Goal: Information Seeking & Learning: Learn about a topic

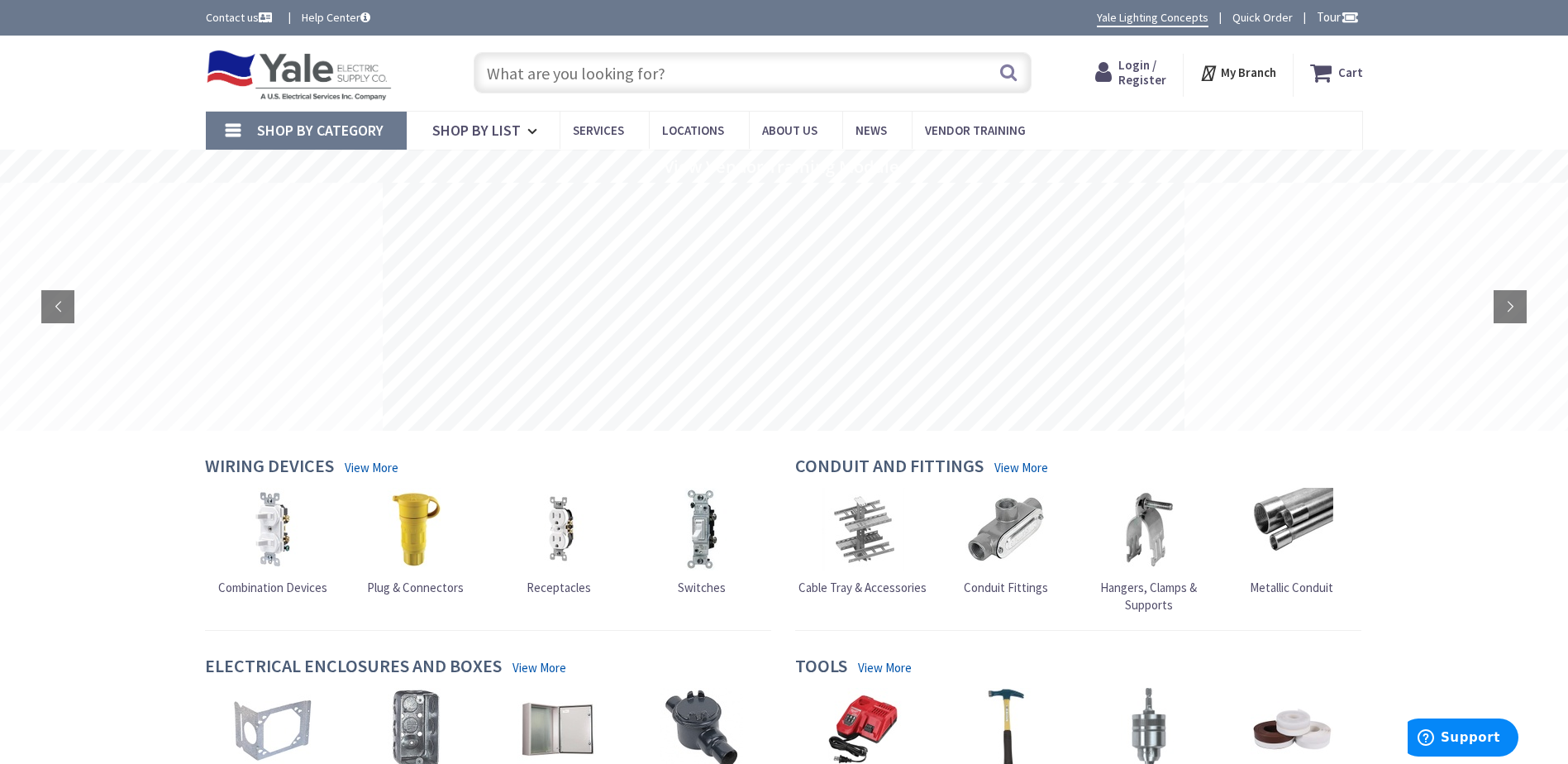
click at [1136, 72] on span "Login / Register" at bounding box center [1142, 73] width 48 height 31
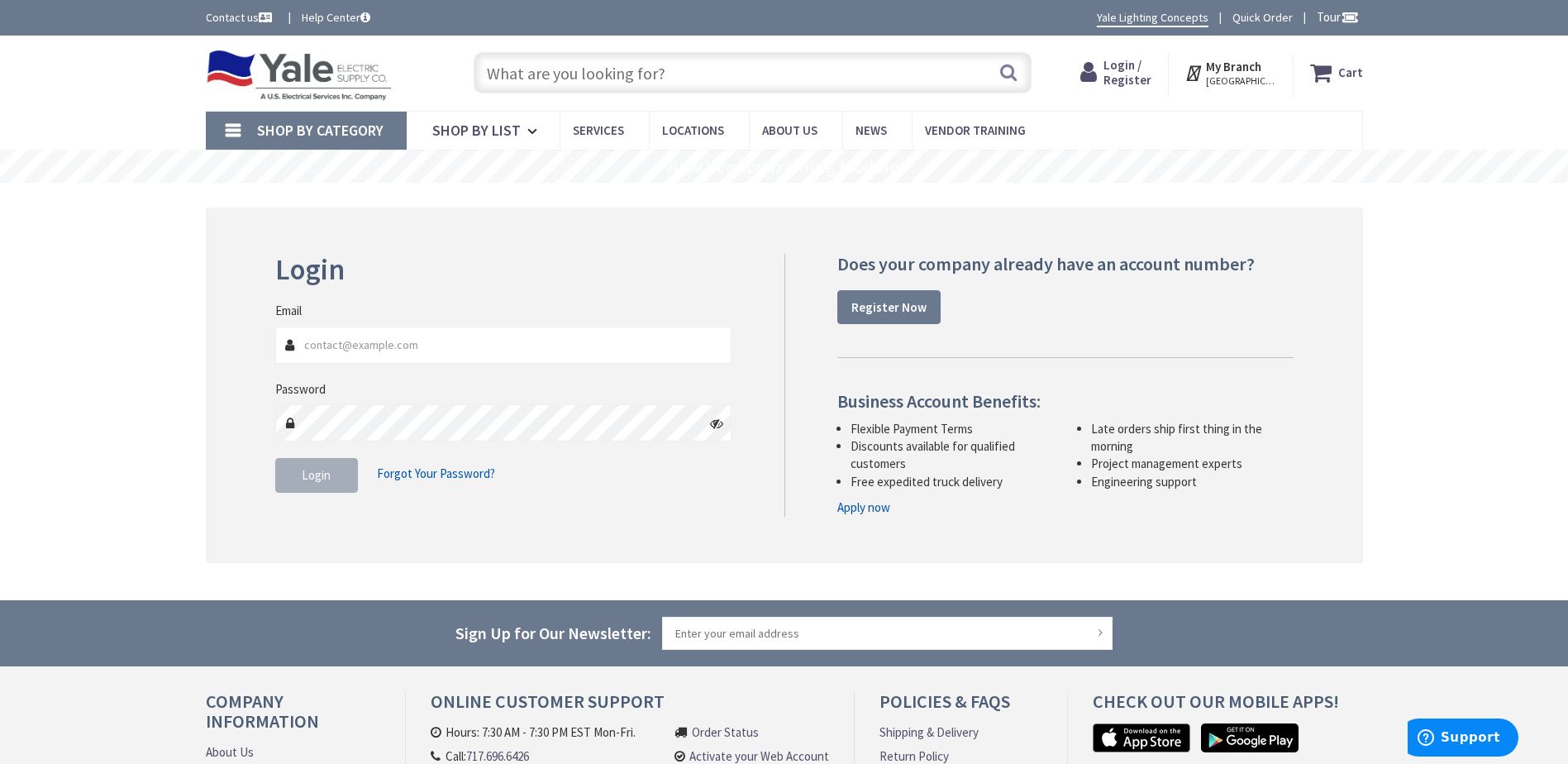
type input "Tim@Groffs.com"
click at [320, 479] on span "Login" at bounding box center [316, 475] width 29 height 15
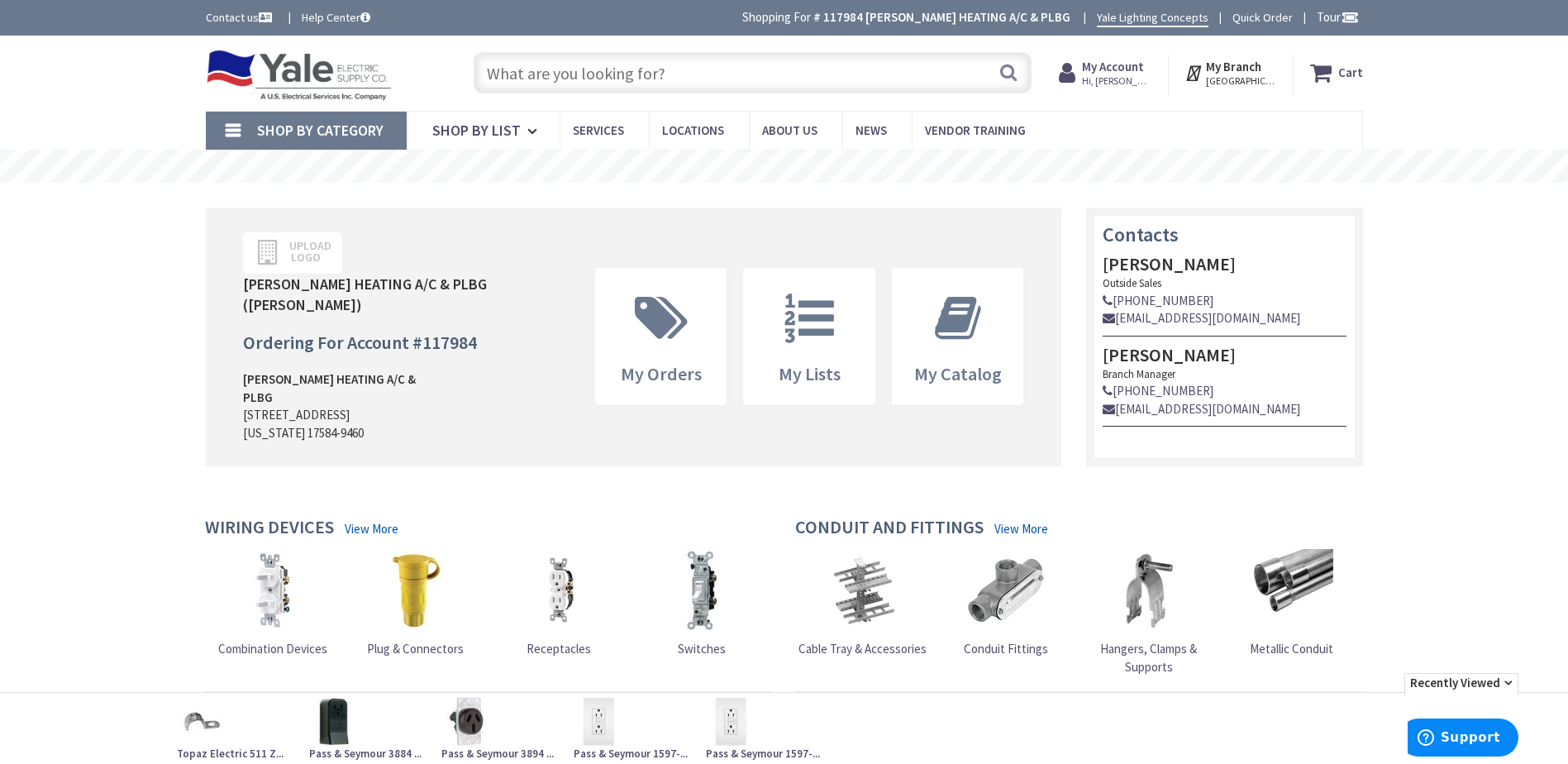
click at [505, 64] on input "text" at bounding box center [752, 73] width 558 height 41
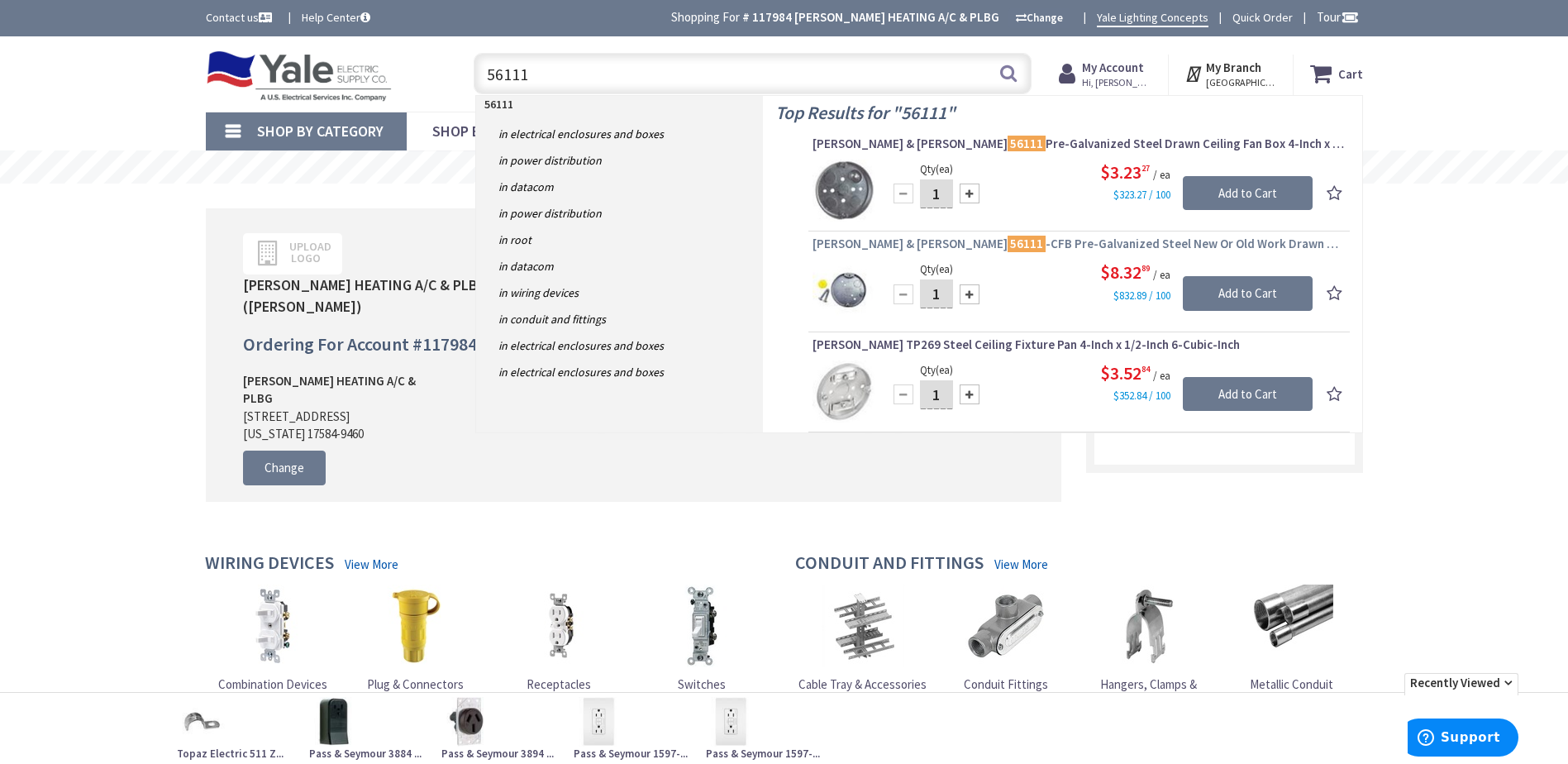
type input "56111"
click at [1007, 240] on mark "56111" at bounding box center [1026, 244] width 38 height 21
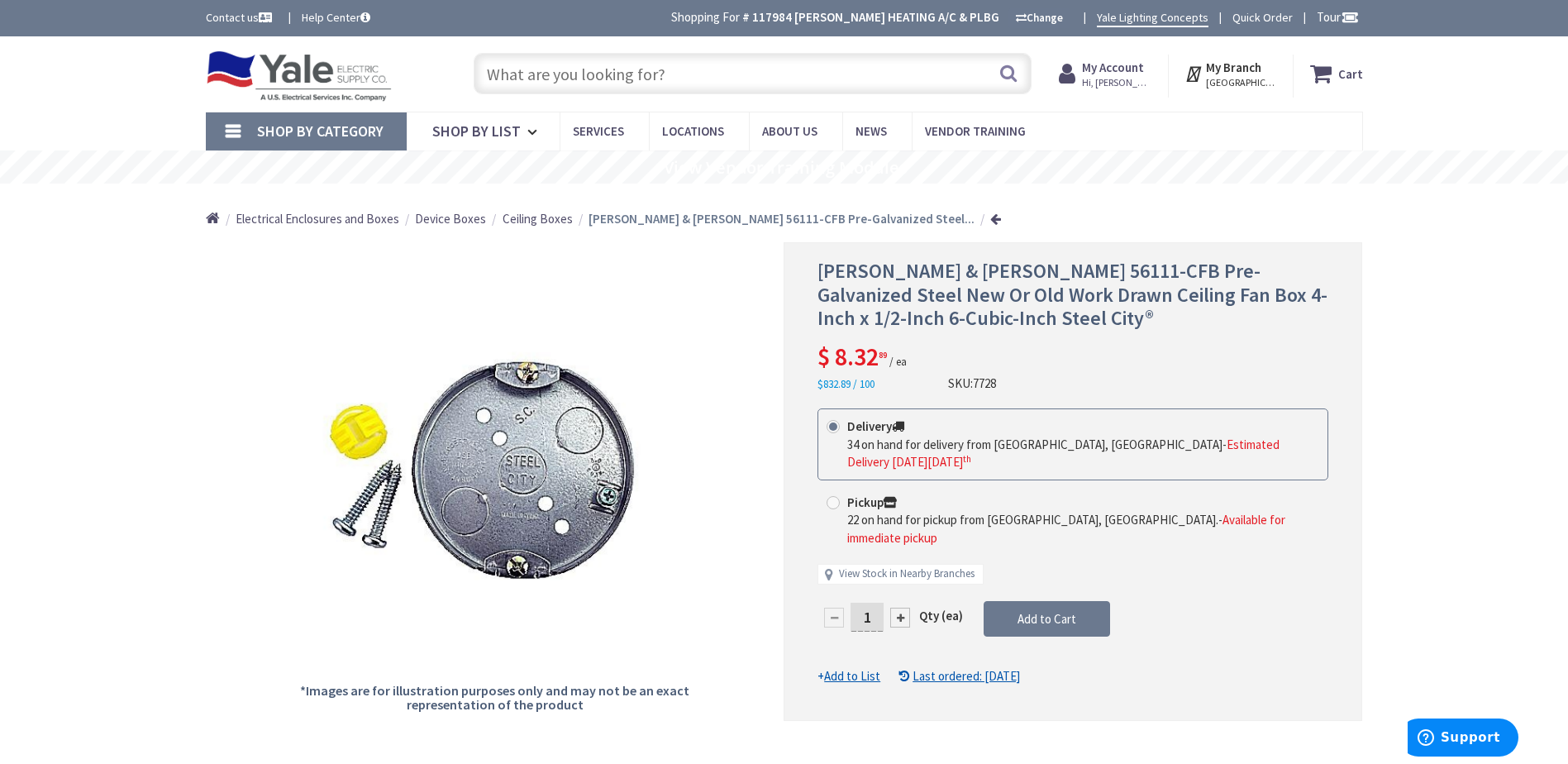
click at [525, 72] on input "text" at bounding box center [752, 73] width 558 height 41
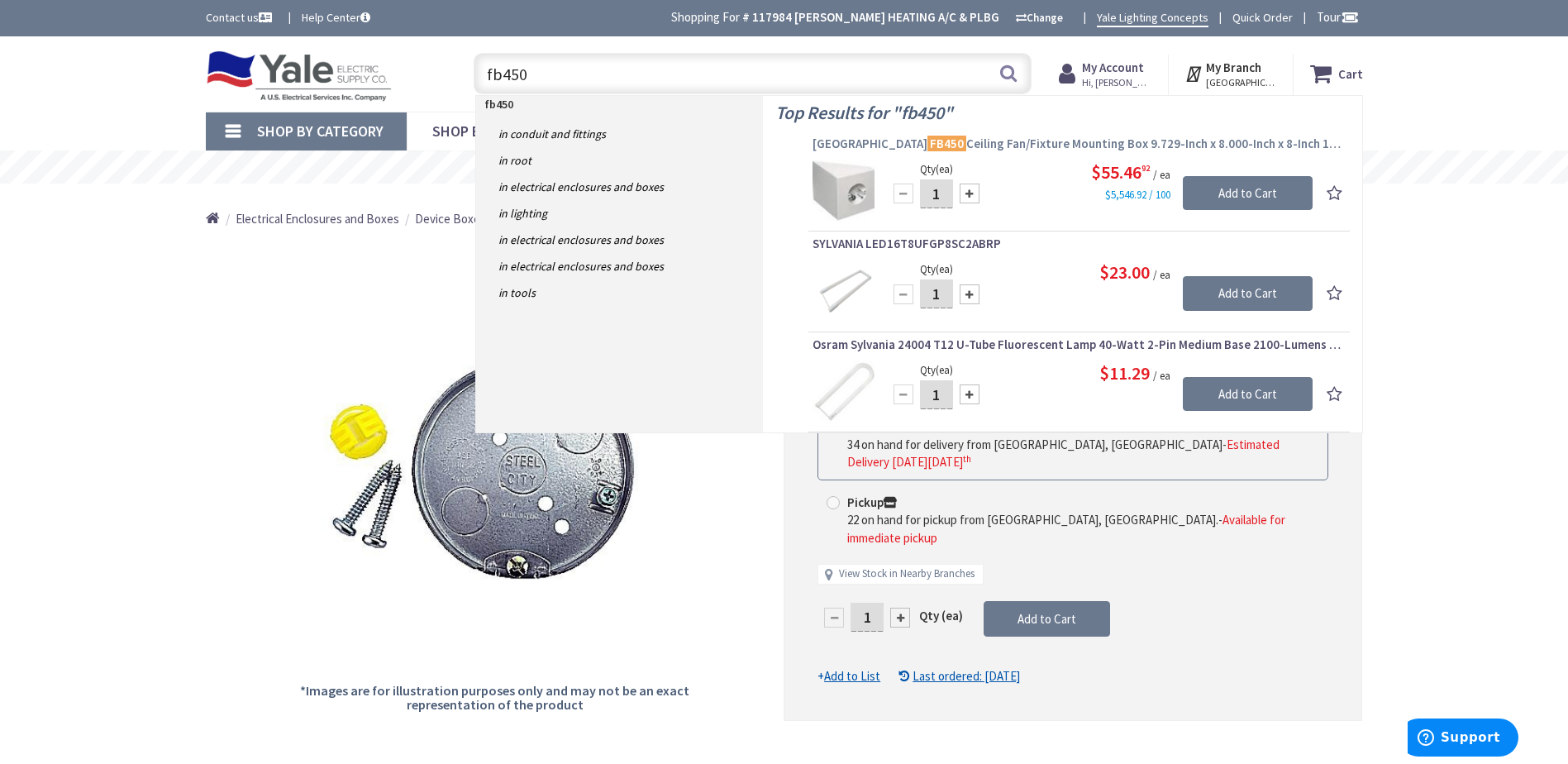
type input "fb450"
click at [927, 140] on mark "FB450" at bounding box center [946, 144] width 38 height 21
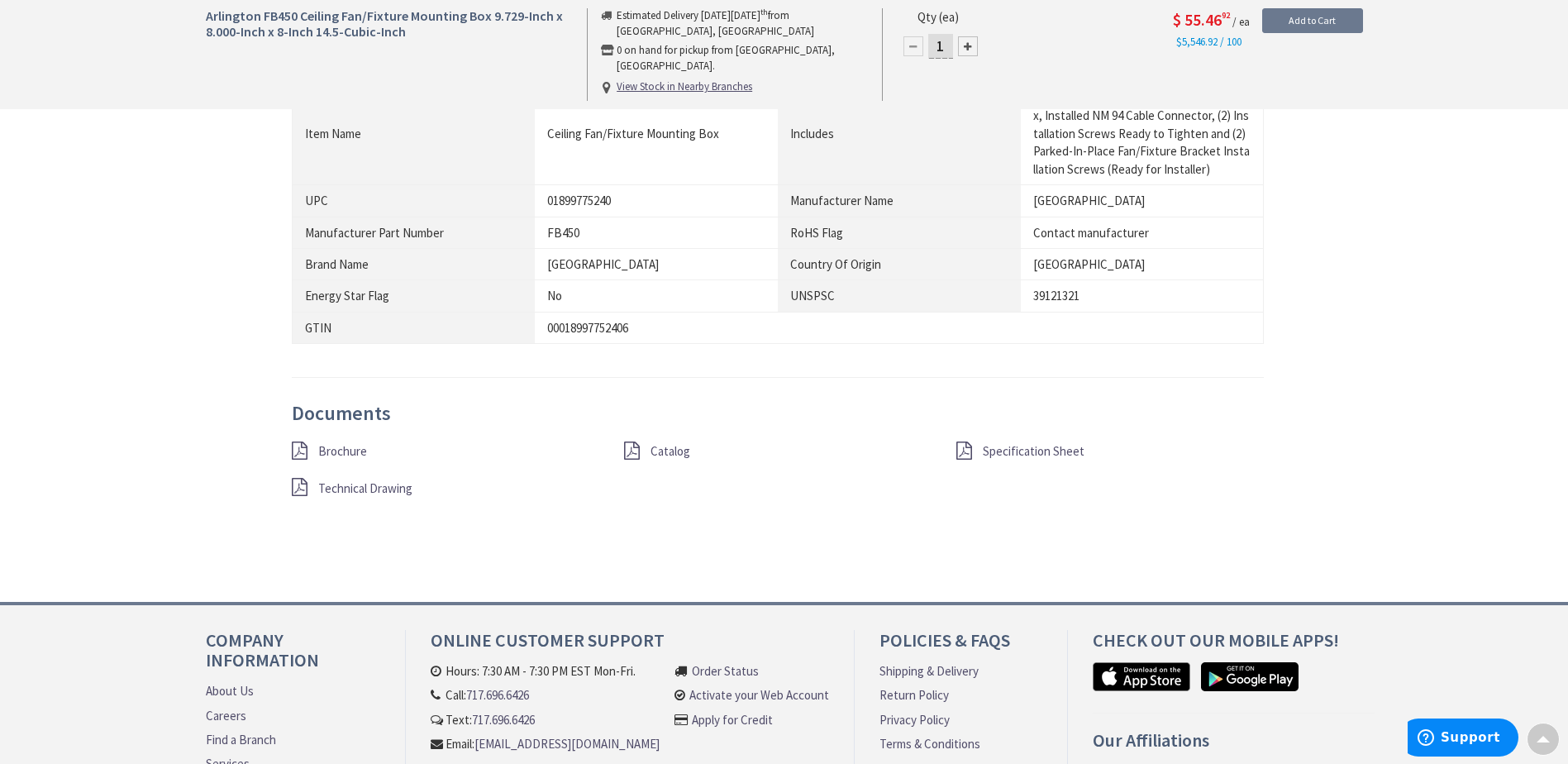
scroll to position [1074, 0]
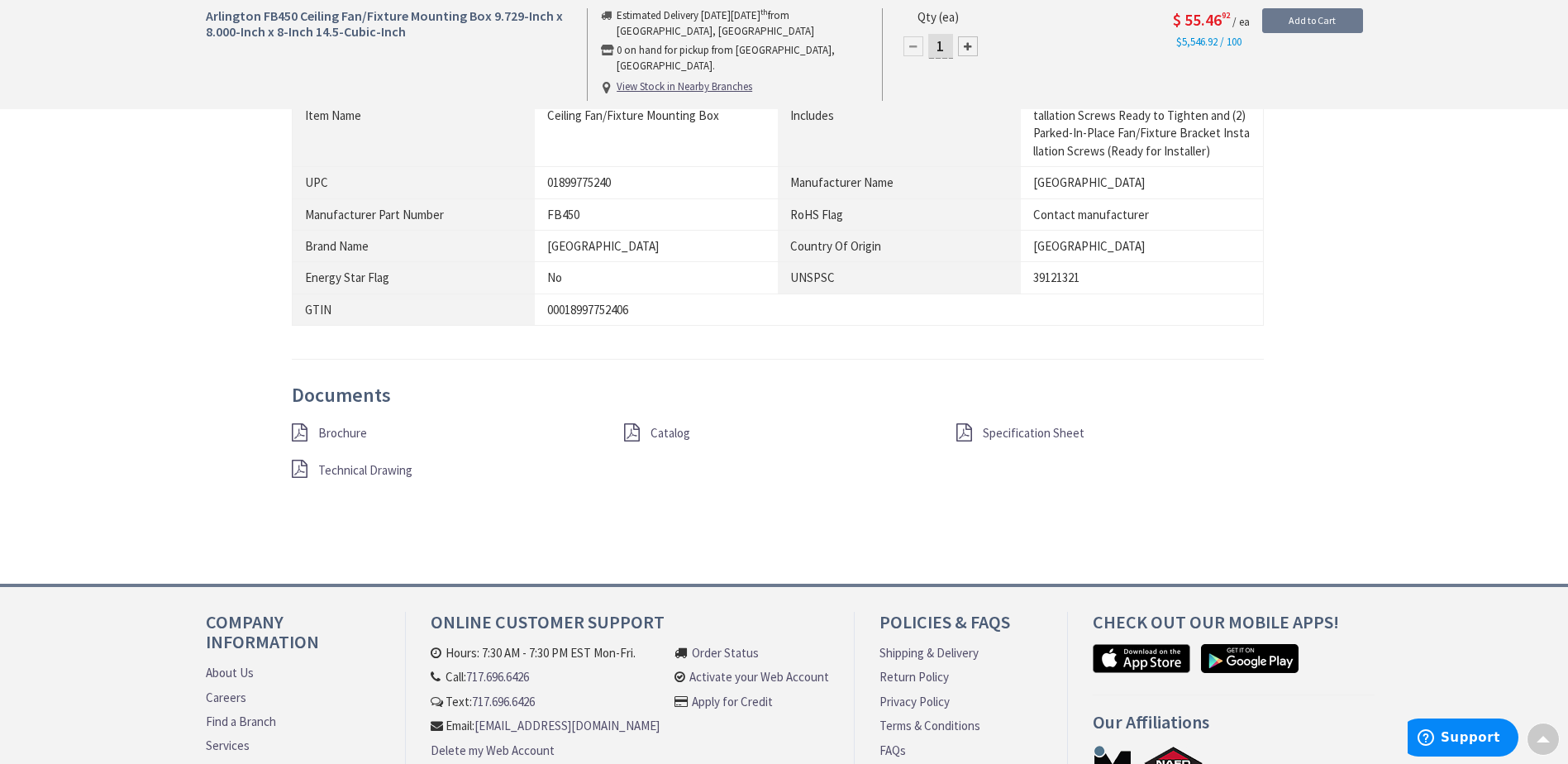
click at [341, 430] on span "Brochure" at bounding box center [342, 432] width 49 height 15
click at [366, 469] on span "Technical Drawing" at bounding box center [365, 470] width 94 height 15
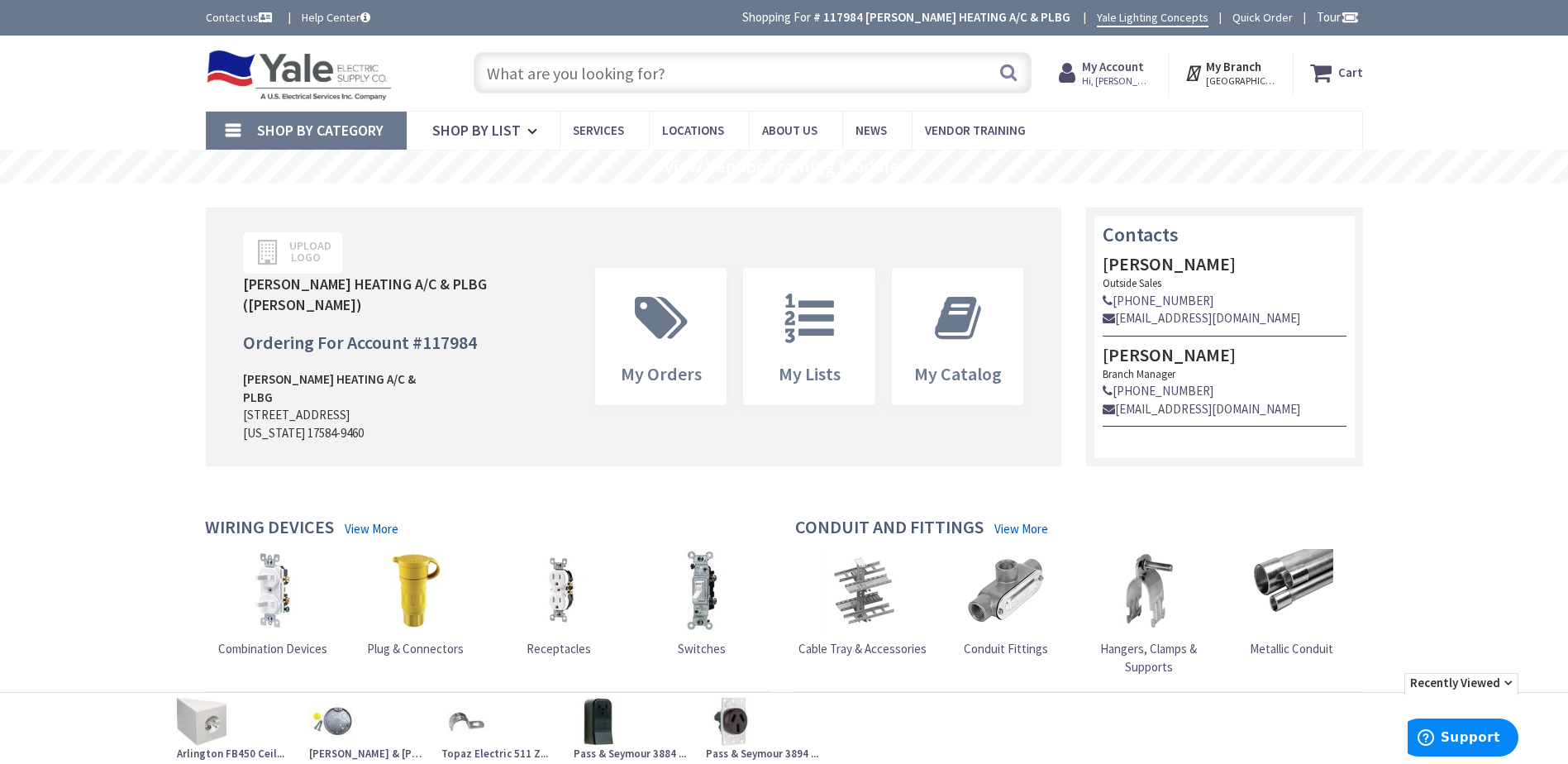
click at [531, 66] on input "text" at bounding box center [752, 73] width 558 height 41
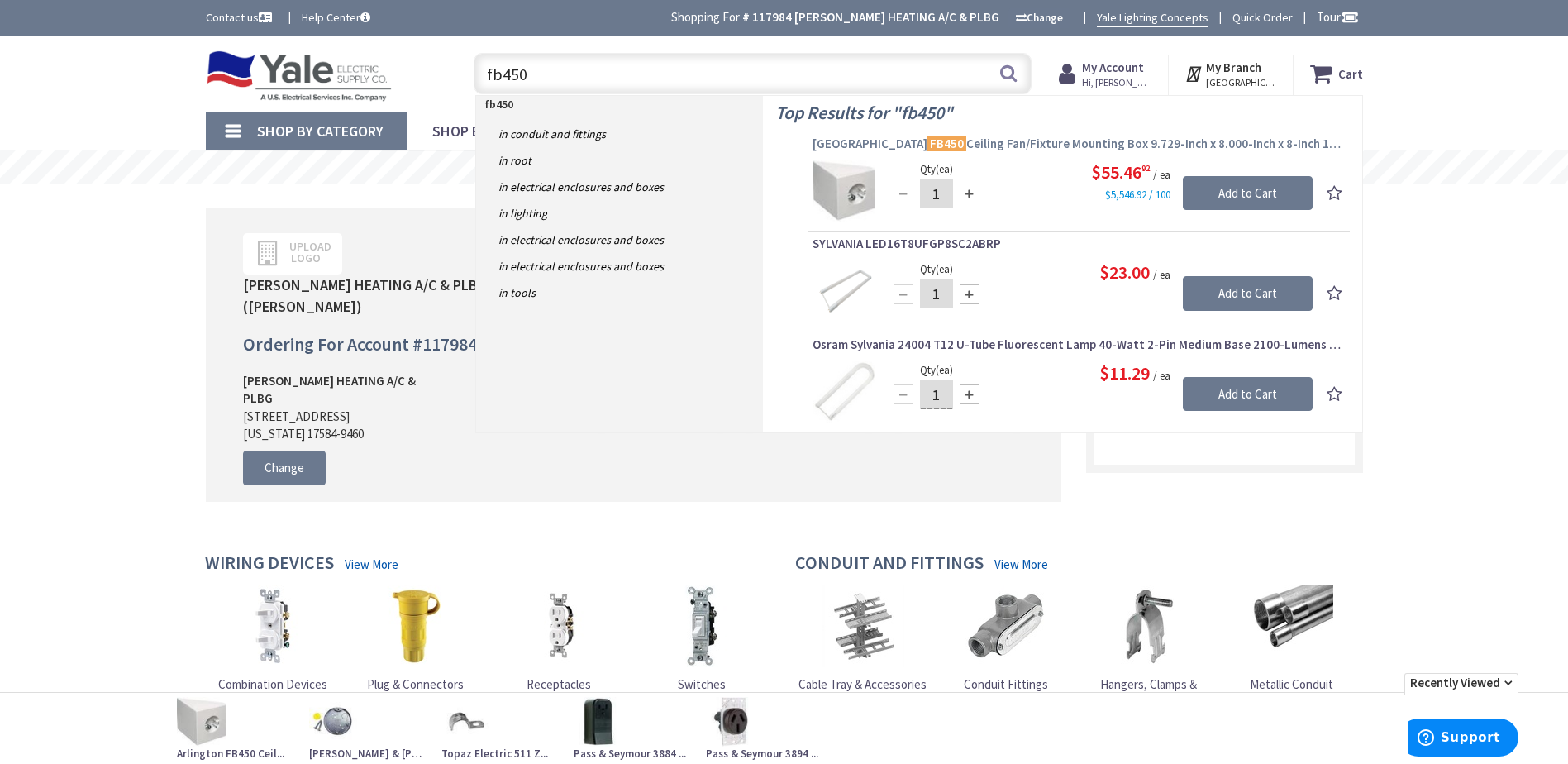
type input "fb450"
click at [889, 152] on link "Arlington FB450 Ceiling Fan/Fixture Mounting Box 9.729-Inch x 8.000-Inch x 8-In…" at bounding box center [1079, 145] width 533 height 20
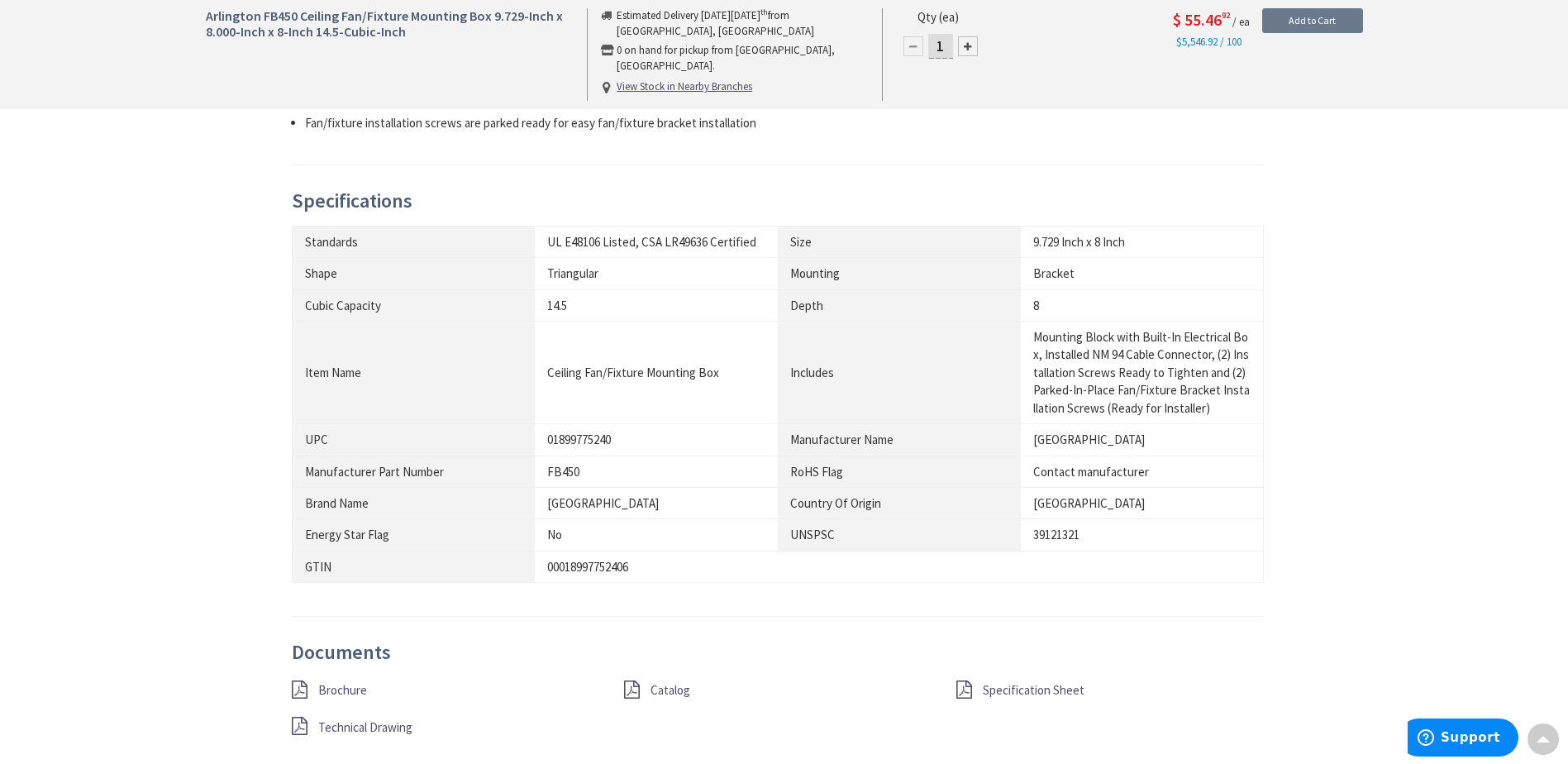
scroll to position [910, 0]
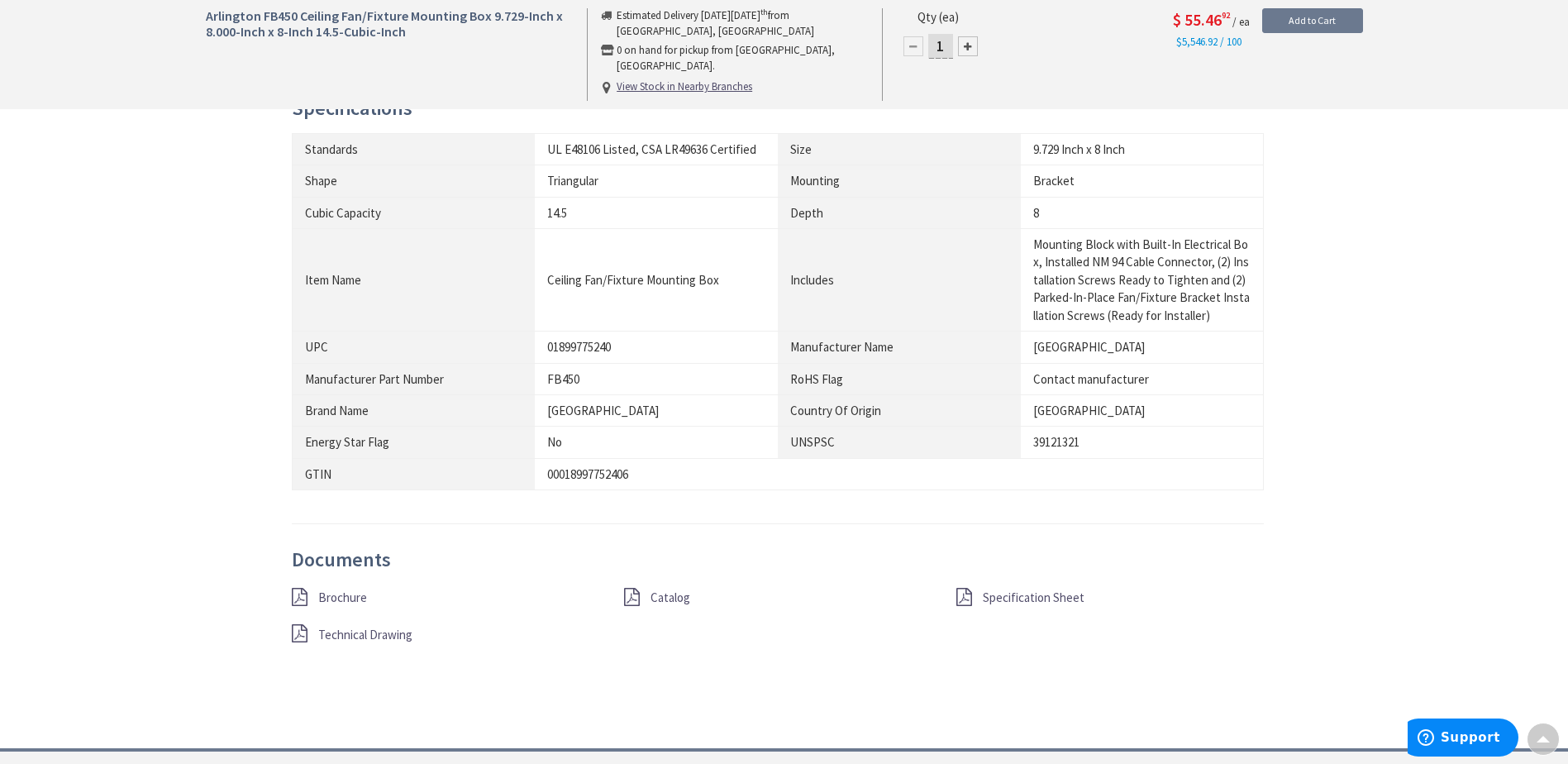
click at [1016, 596] on span "Specification Sheet" at bounding box center [1033, 597] width 102 height 15
click at [670, 594] on span "Catalog" at bounding box center [670, 597] width 39 height 15
click at [341, 594] on span "Brochure" at bounding box center [342, 597] width 49 height 15
click at [363, 638] on span "Technical Drawing" at bounding box center [365, 633] width 94 height 15
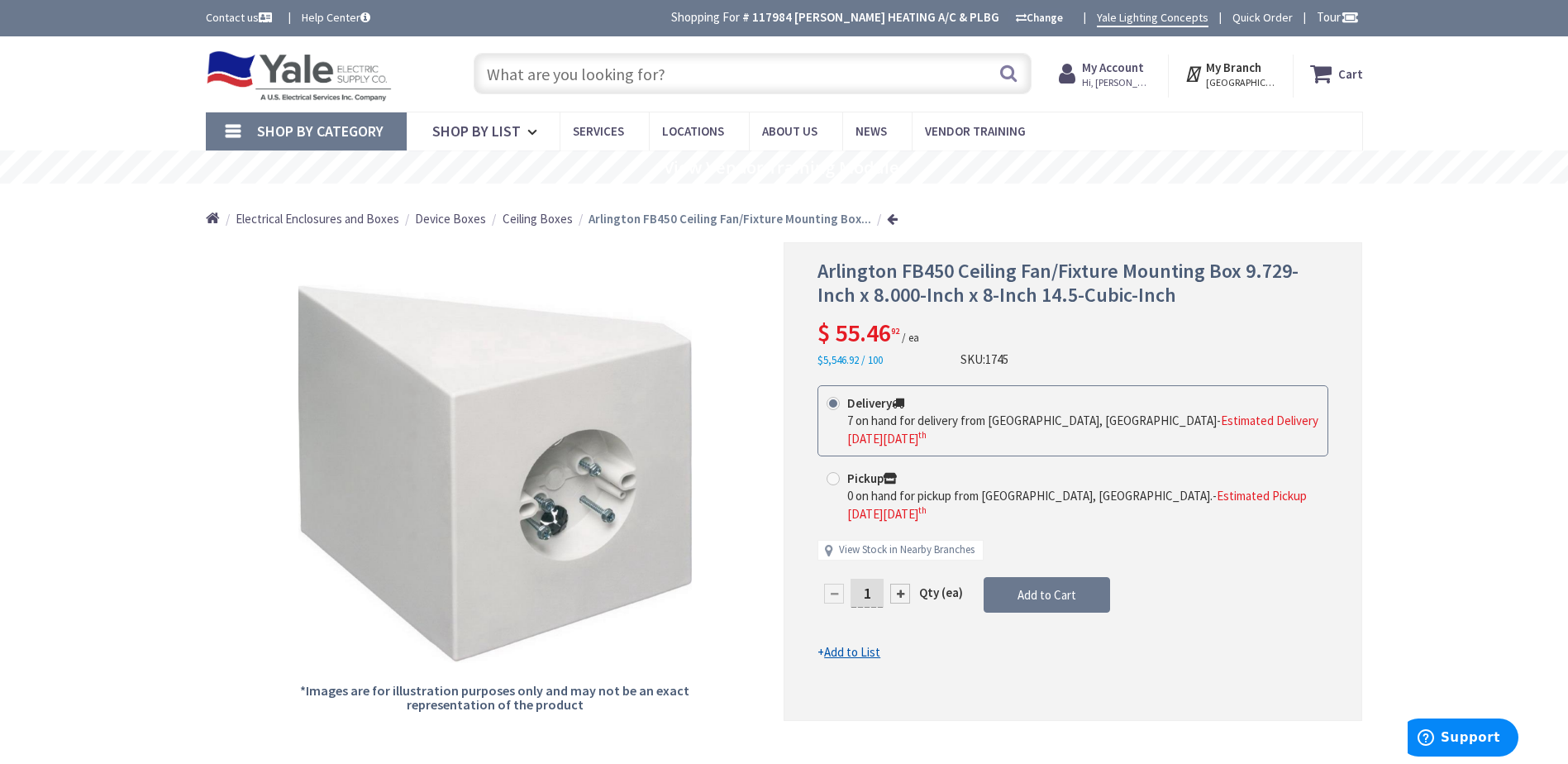
click at [513, 60] on input "text" at bounding box center [752, 73] width 558 height 41
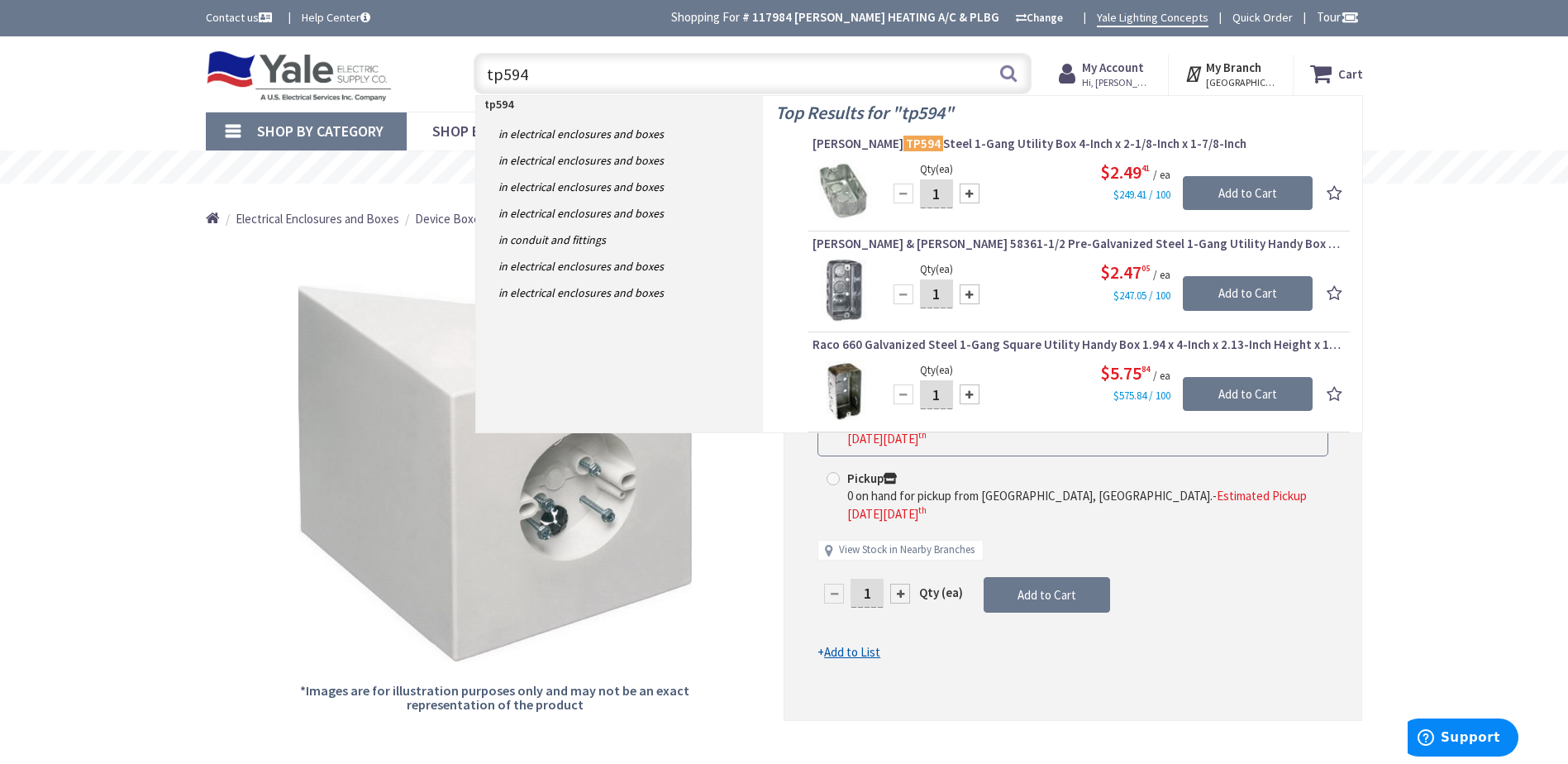
type input "tp594"
